Goal: Use online tool/utility: Utilize a website feature to perform a specific function

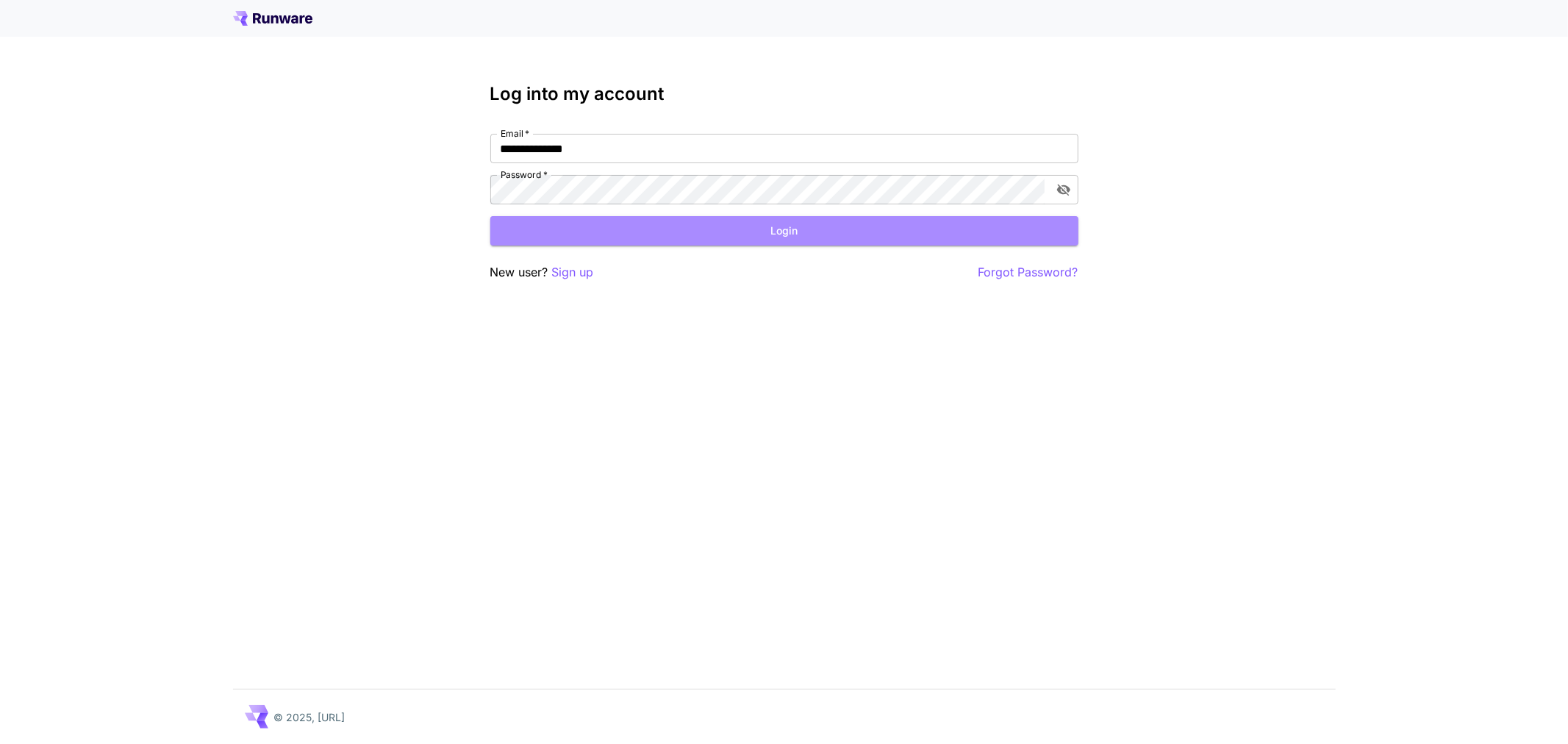
click at [722, 226] on button "Login" at bounding box center [784, 231] width 588 height 30
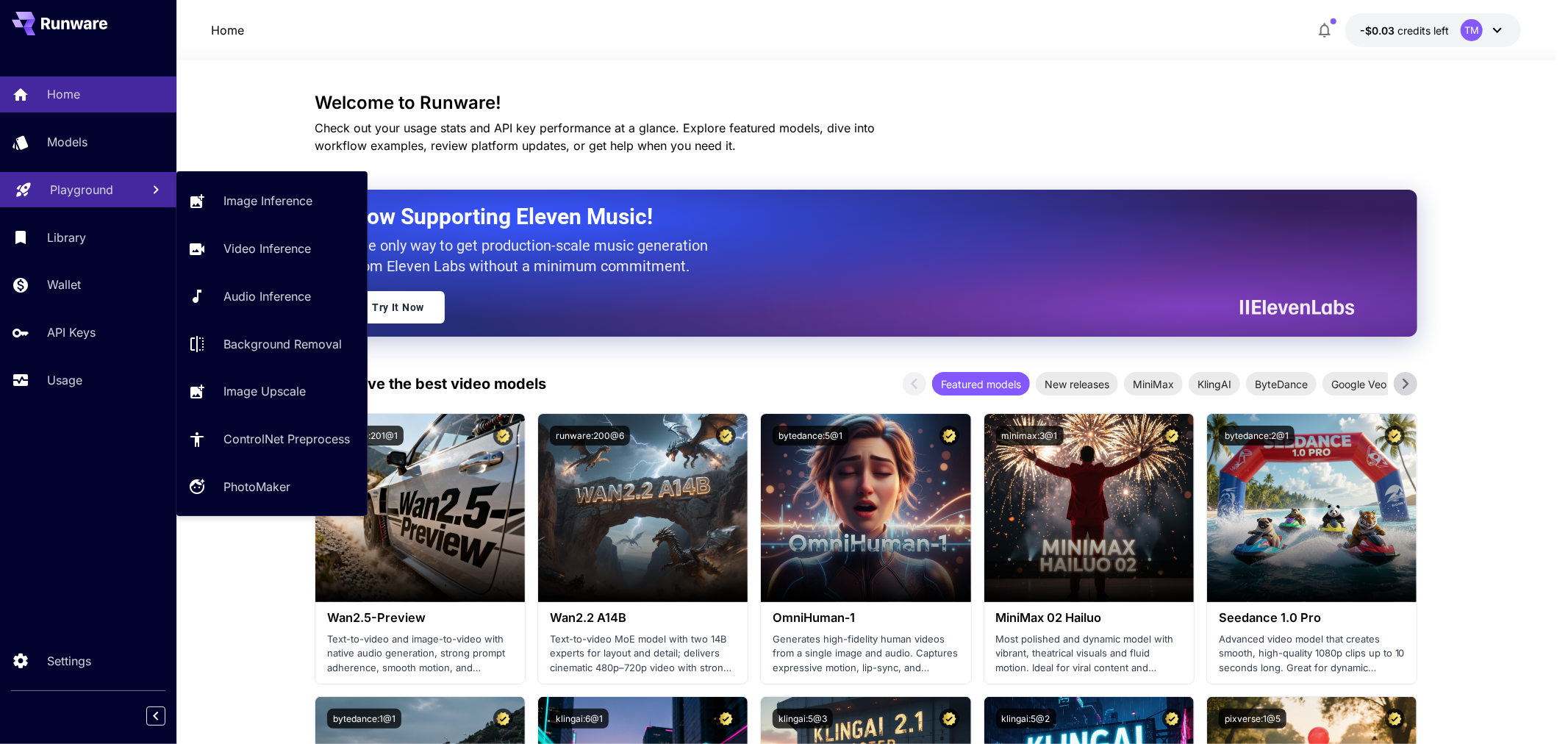
click at [78, 197] on p "Playground" at bounding box center [81, 189] width 63 height 18
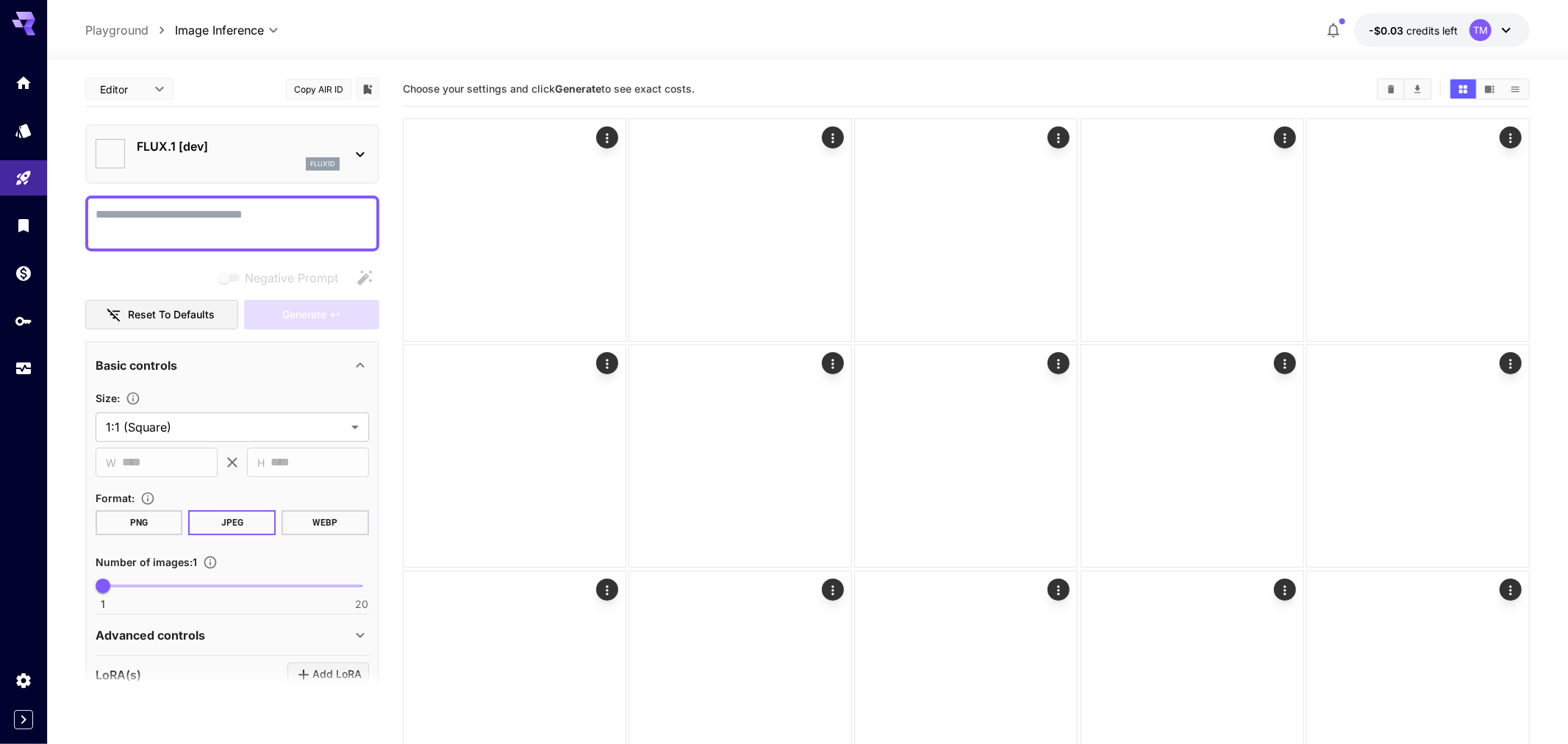
click at [259, 206] on textarea "Negative Prompt" at bounding box center [232, 223] width 274 height 35
type input "**********"
